Goal: Task Accomplishment & Management: Use online tool/utility

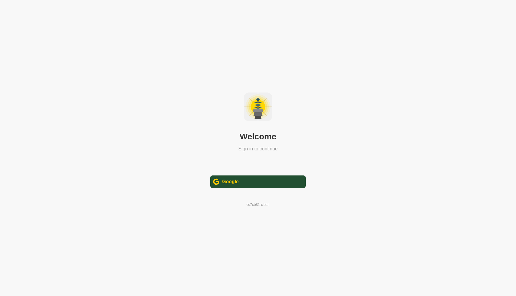
click at [228, 185] on div "Google" at bounding box center [230, 181] width 16 height 7
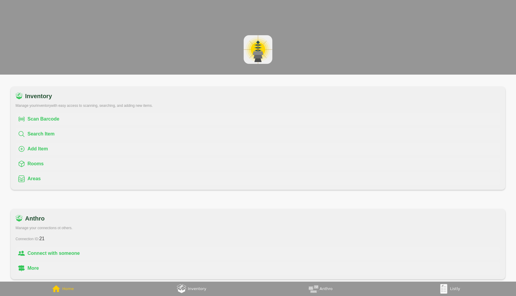
click at [457, 291] on div "Listly" at bounding box center [455, 288] width 10 height 7
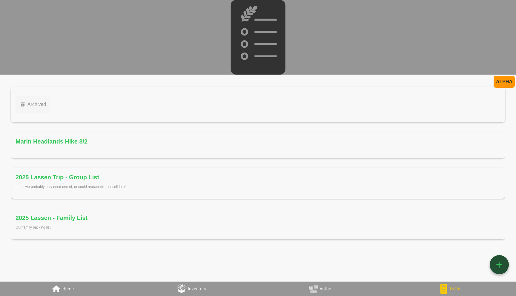
click at [36, 101] on div "Archived" at bounding box center [35, 104] width 21 height 7
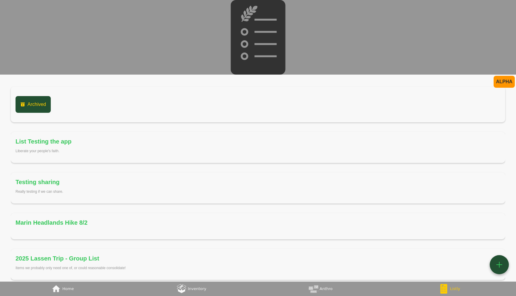
click at [36, 141] on div "List Testing the app" at bounding box center [44, 142] width 56 height 10
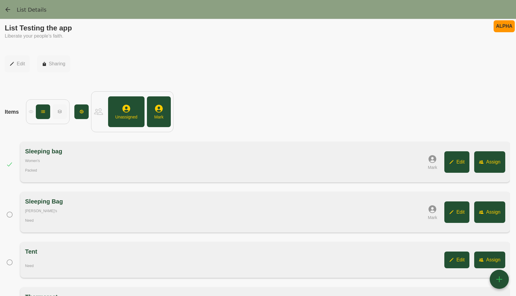
click at [19, 58] on button " Edit" at bounding box center [17, 64] width 25 height 17
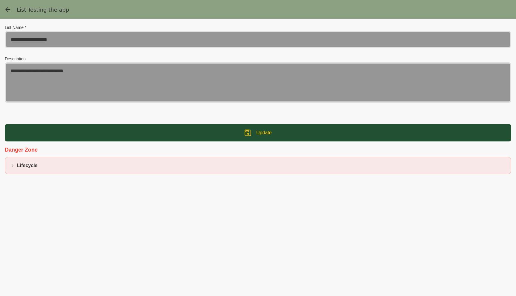
click at [39, 163] on div " Lifecycle" at bounding box center [258, 165] width 496 height 7
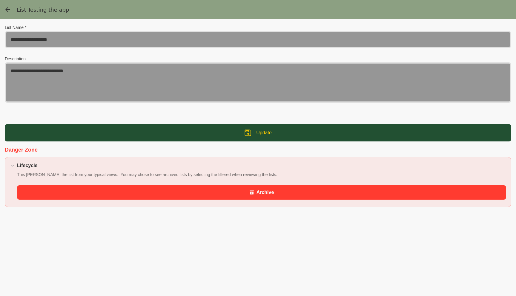
click at [48, 192] on div " Archive" at bounding box center [261, 192] width 489 height 14
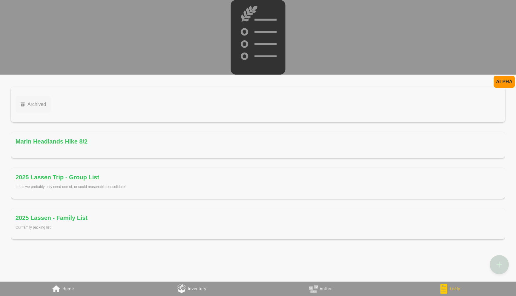
click at [497, 262] on div "" at bounding box center [499, 265] width 10 height 10
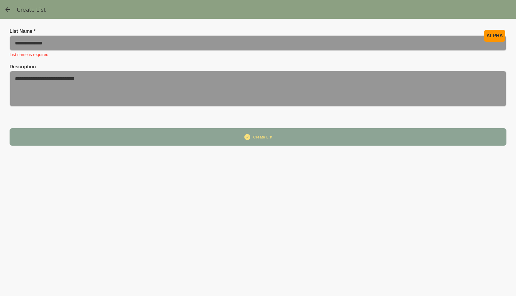
click at [128, 48] on input at bounding box center [258, 43] width 497 height 16
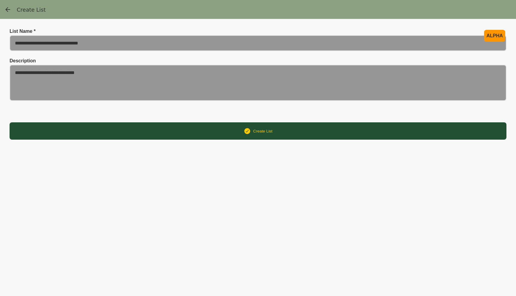
type input "**********"
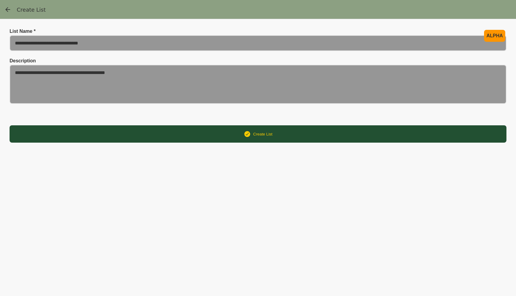
type textarea "**********"
click at [116, 131] on button " Create List" at bounding box center [258, 133] width 497 height 17
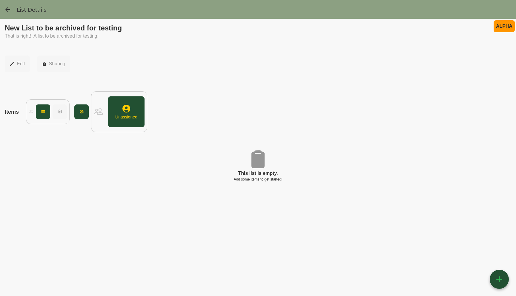
click at [10, 11] on img "(tabs), back" at bounding box center [7, 9] width 7 height 7
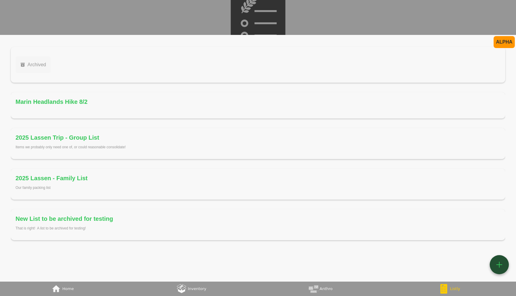
scroll to position [48, 0]
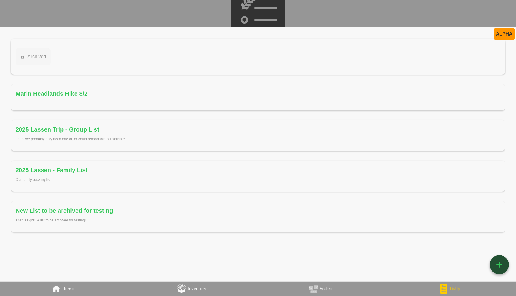
click at [54, 213] on div "New List to be archived for testing" at bounding box center [65, 211] width 98 height 10
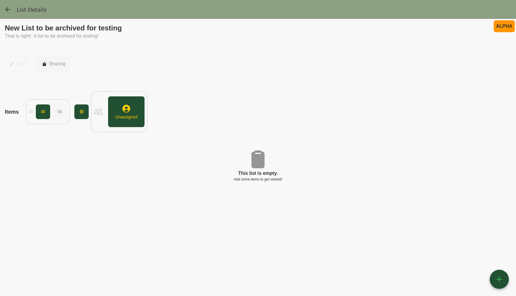
click at [17, 68] on button " Edit" at bounding box center [17, 64] width 25 height 17
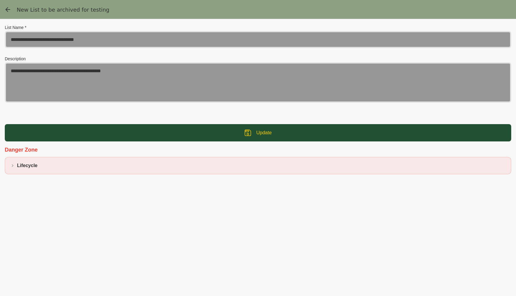
click at [57, 162] on div " Lifecycle" at bounding box center [258, 165] width 496 height 7
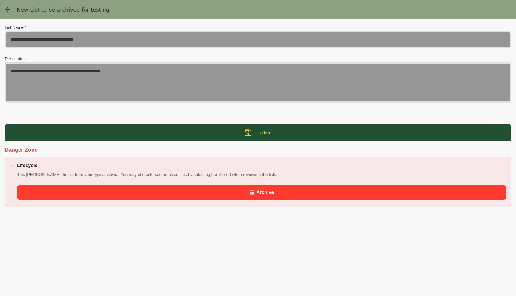
click at [63, 189] on div " Archive" at bounding box center [261, 192] width 489 height 14
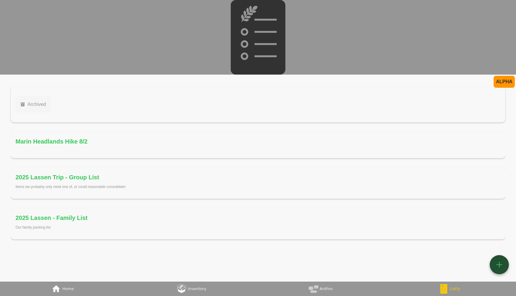
click at [71, 92] on div " Archived" at bounding box center [258, 104] width 485 height 26
